Goal: Task Accomplishment & Management: Use online tool/utility

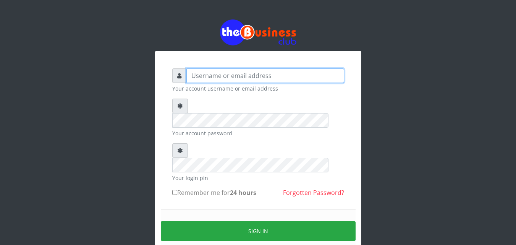
type input "kenachuks"
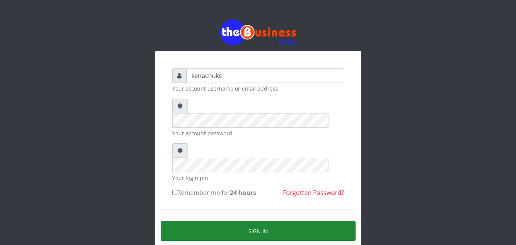
click at [231, 221] on button "Sign in" at bounding box center [258, 230] width 195 height 19
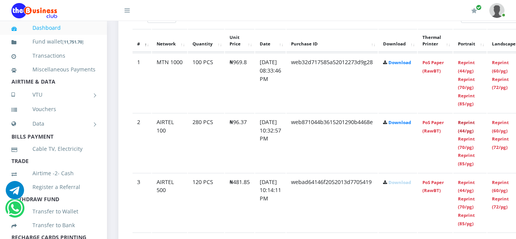
click at [475, 124] on link "Reprint (44/pg)" at bounding box center [466, 127] width 17 height 14
click at [475, 123] on link "Reprint (44/pg)" at bounding box center [466, 127] width 17 height 14
